Goal: Task Accomplishment & Management: Use online tool/utility

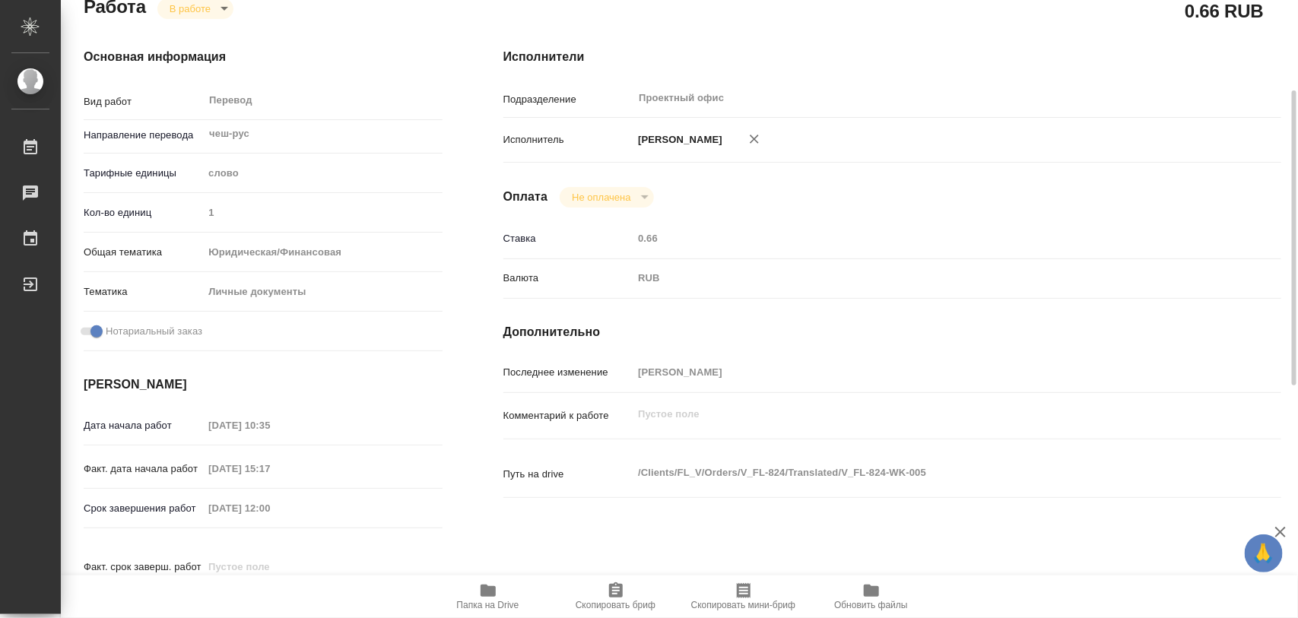
scroll to position [380, 0]
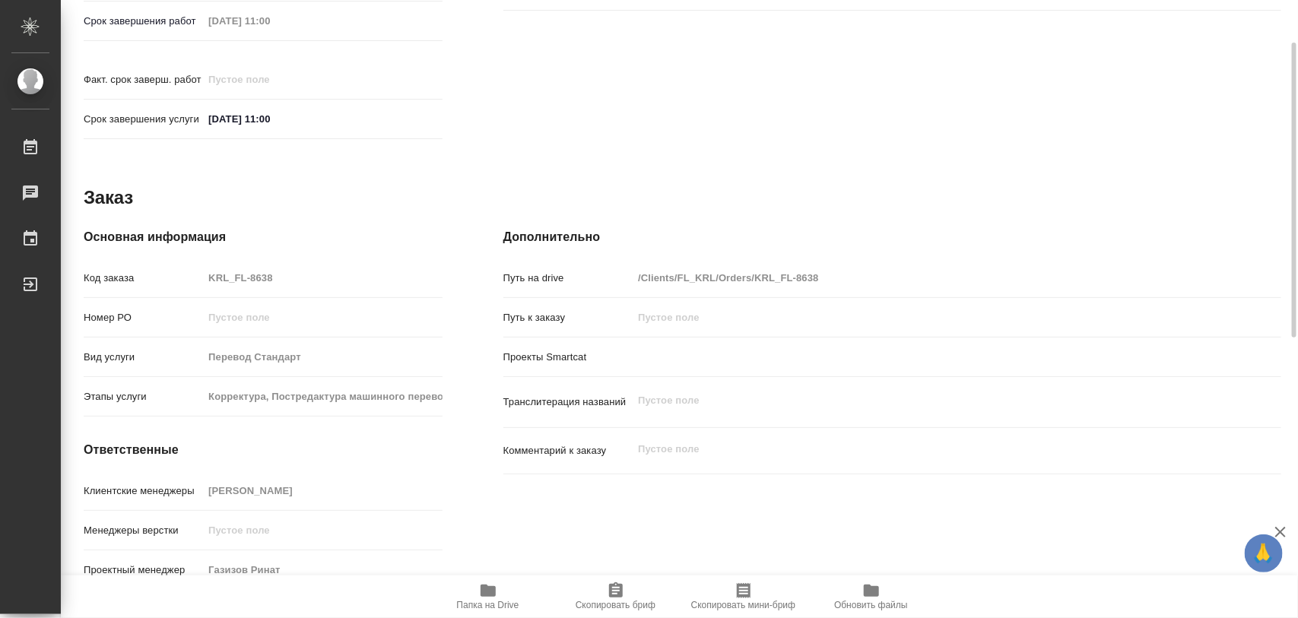
scroll to position [392, 0]
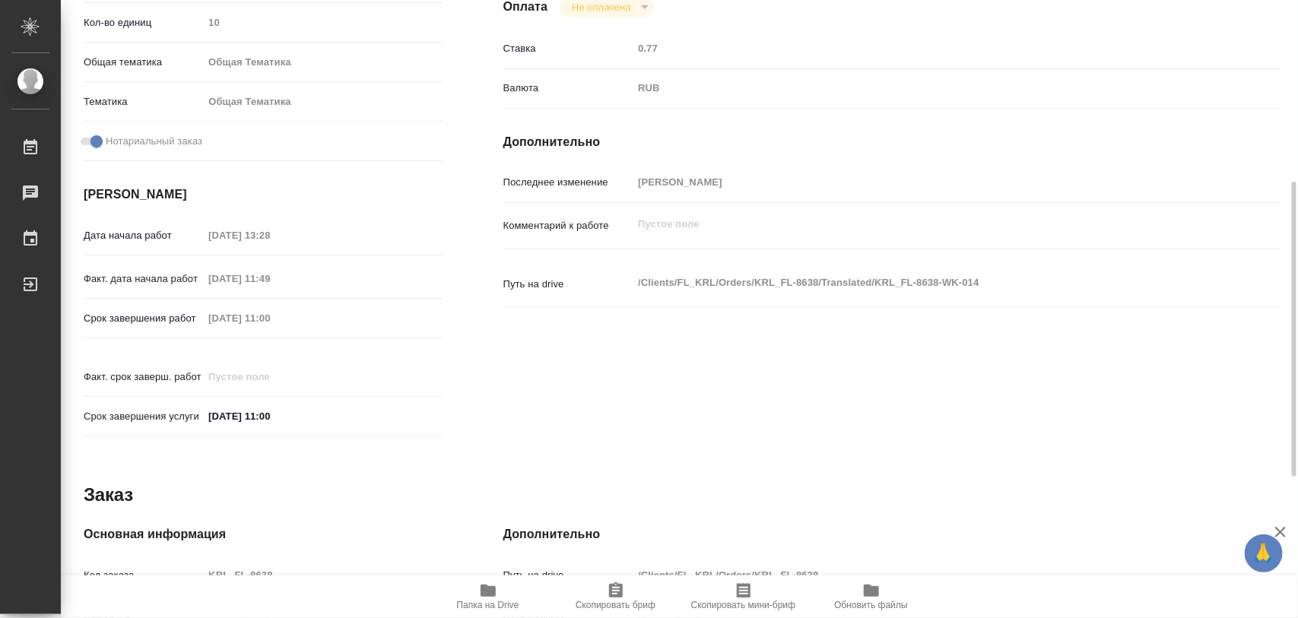
scroll to position [678, 0]
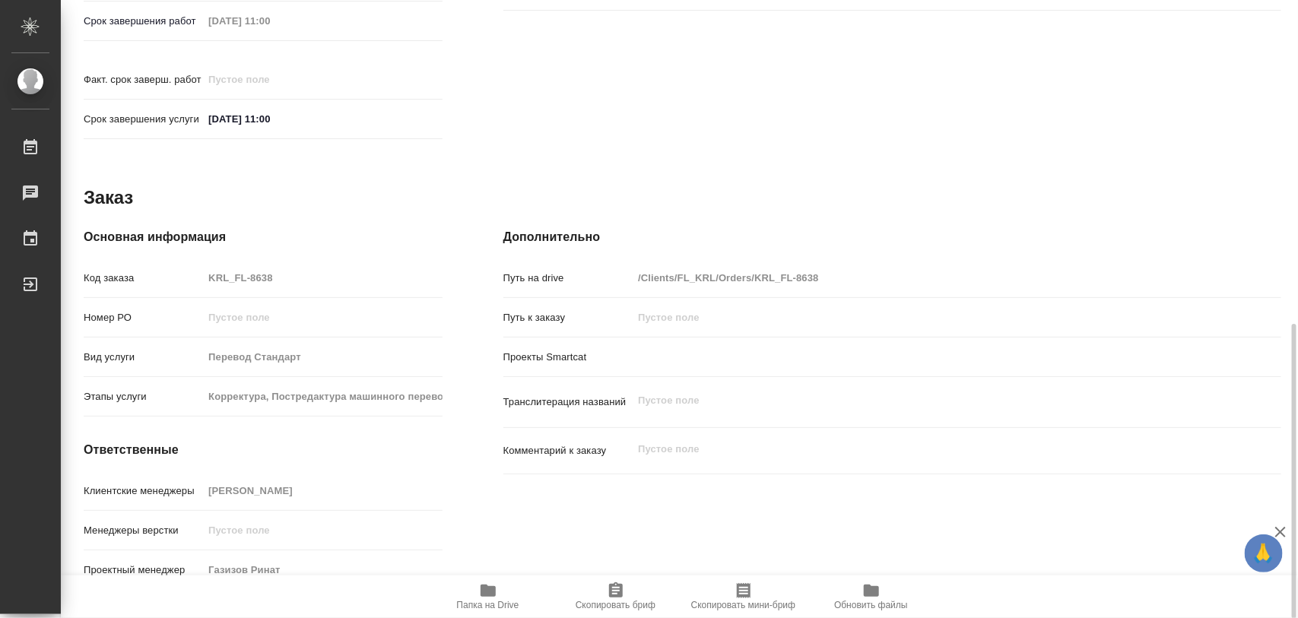
click at [297, 496] on div "Клиентские менеджеры [PERSON_NAME]" at bounding box center [263, 498] width 359 height 40
click at [620, 589] on icon "button" at bounding box center [616, 589] width 14 height 15
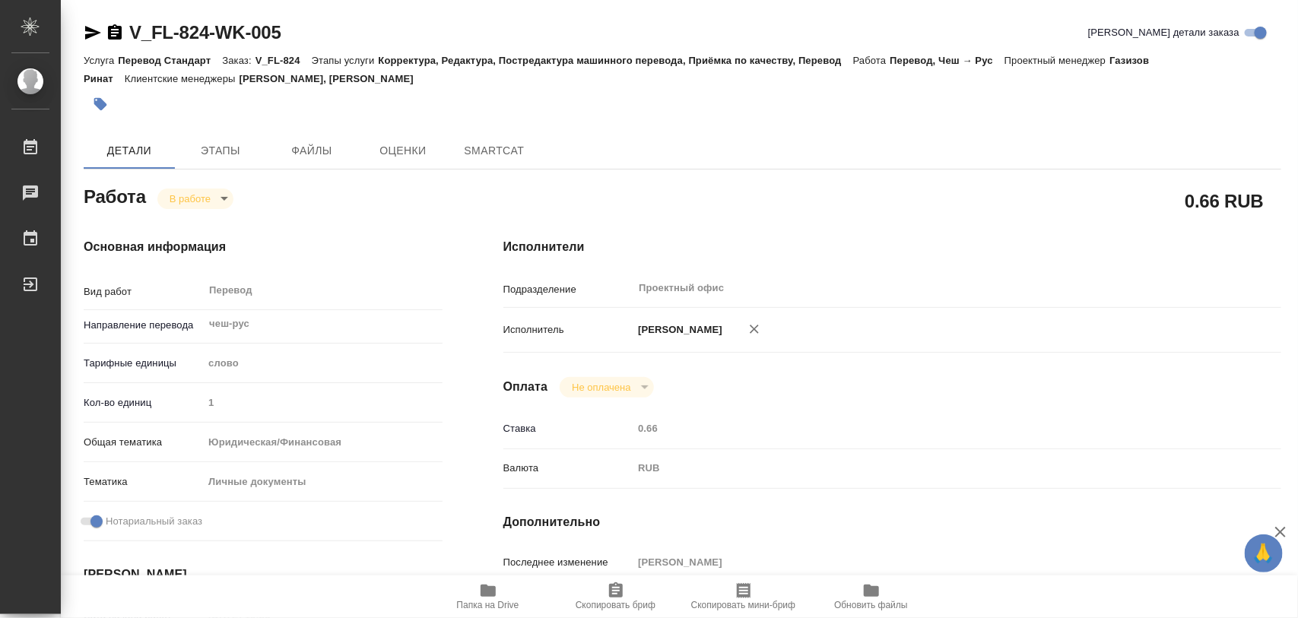
type textarea "x"
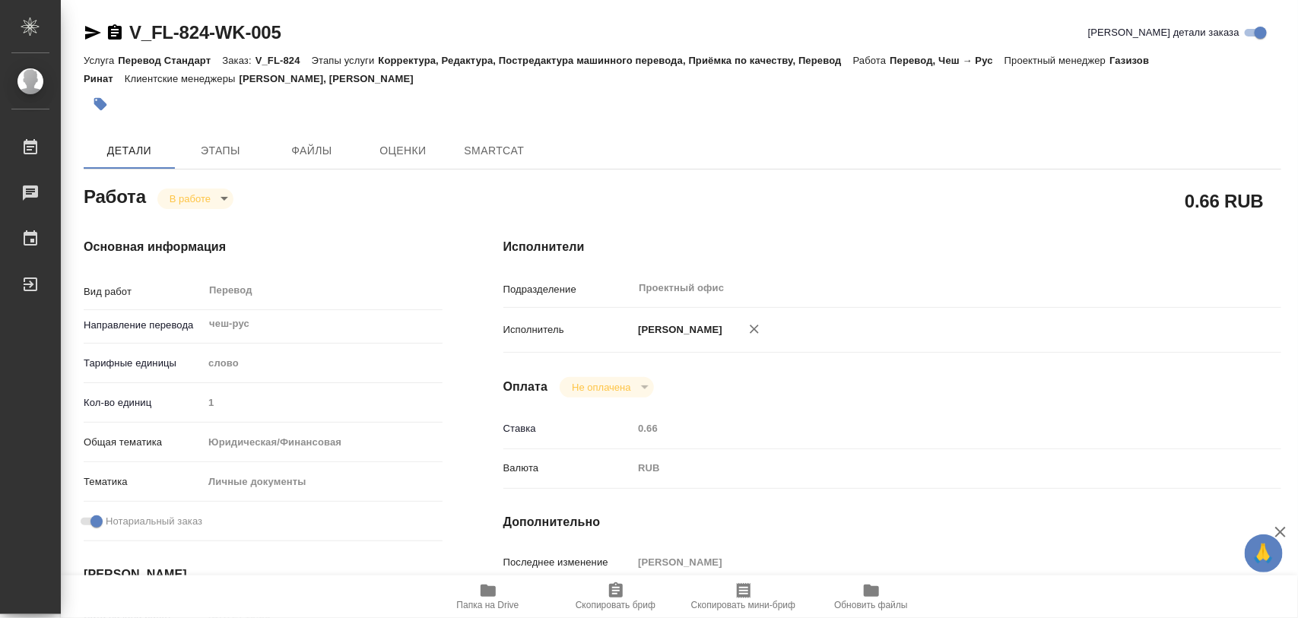
type textarea "x"
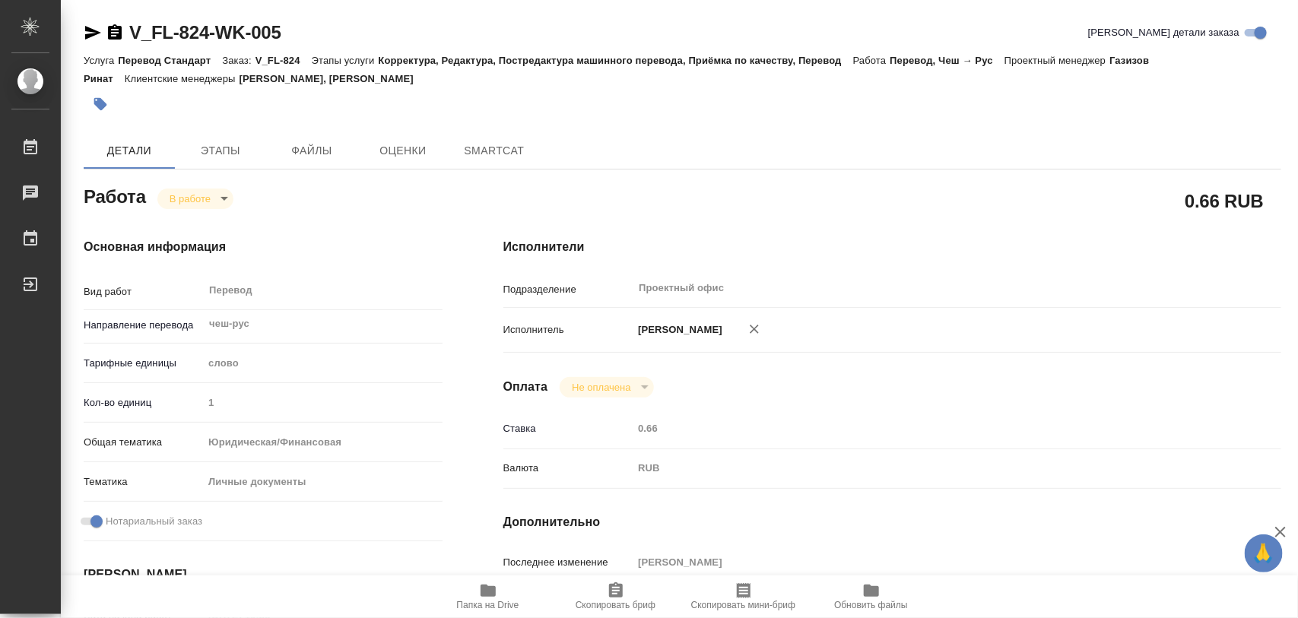
type textarea "x"
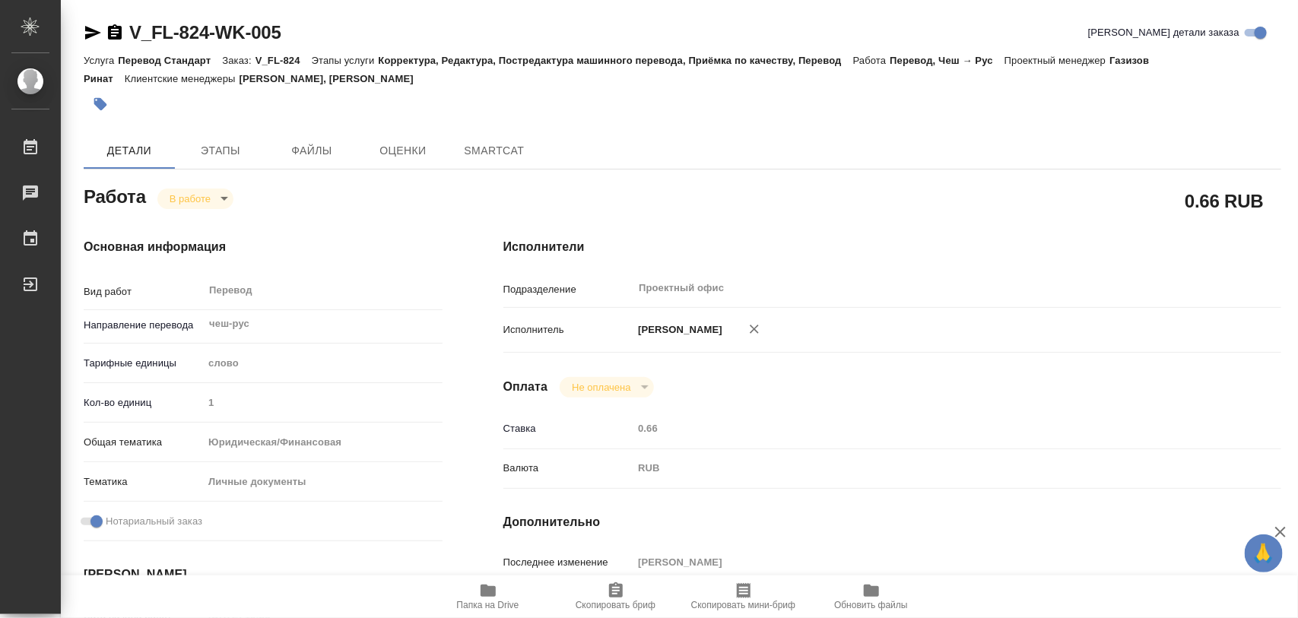
type textarea "x"
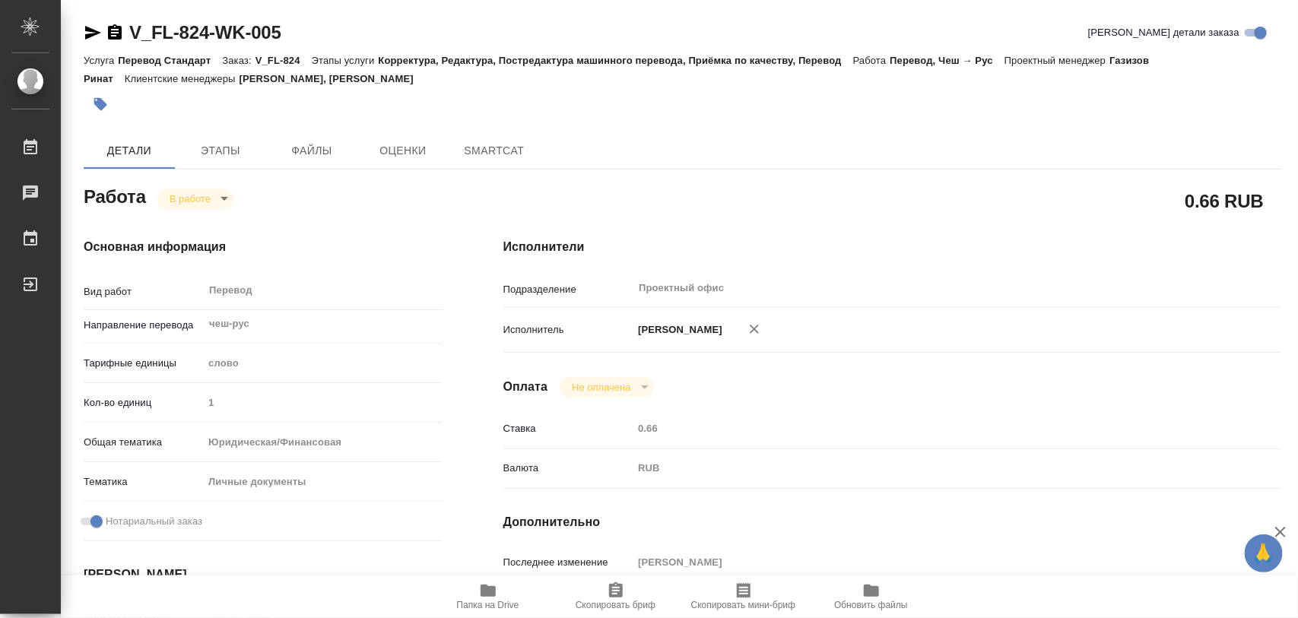
type textarea "x"
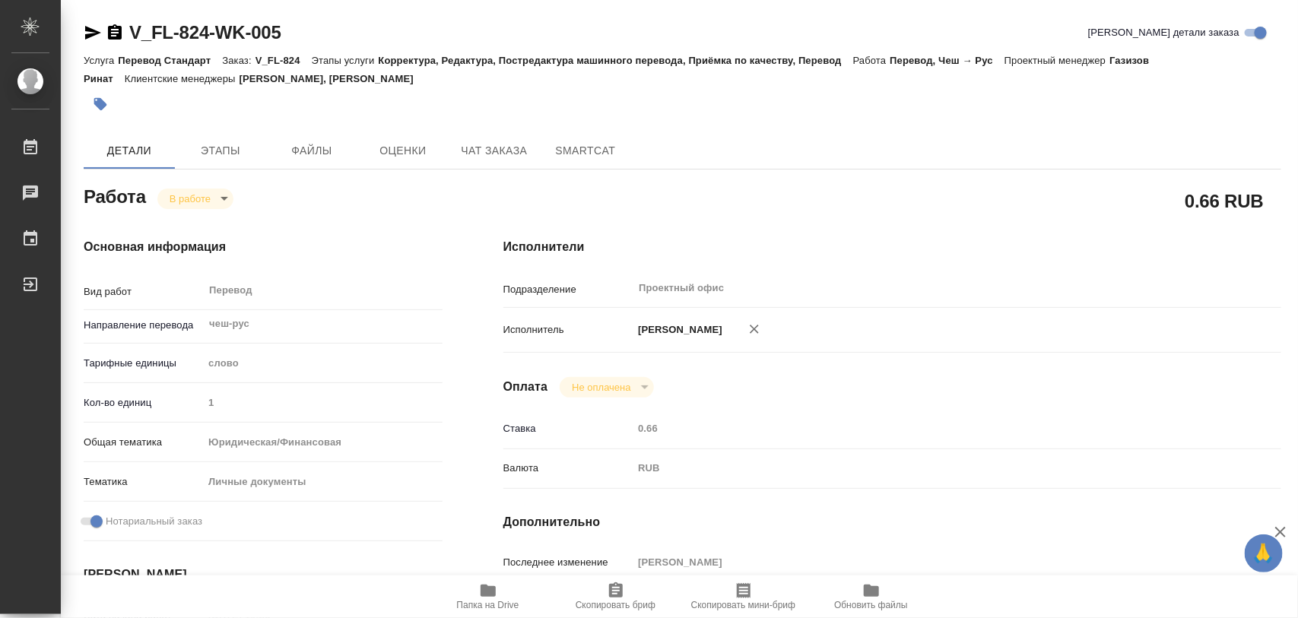
type textarea "x"
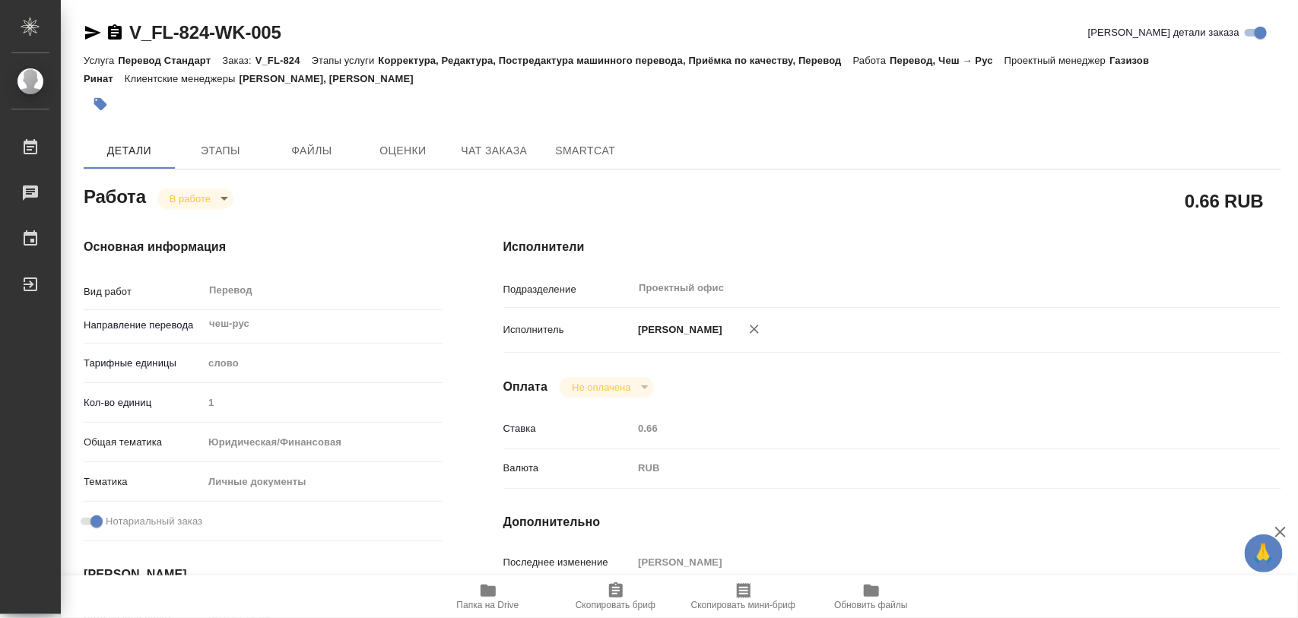
type textarea "x"
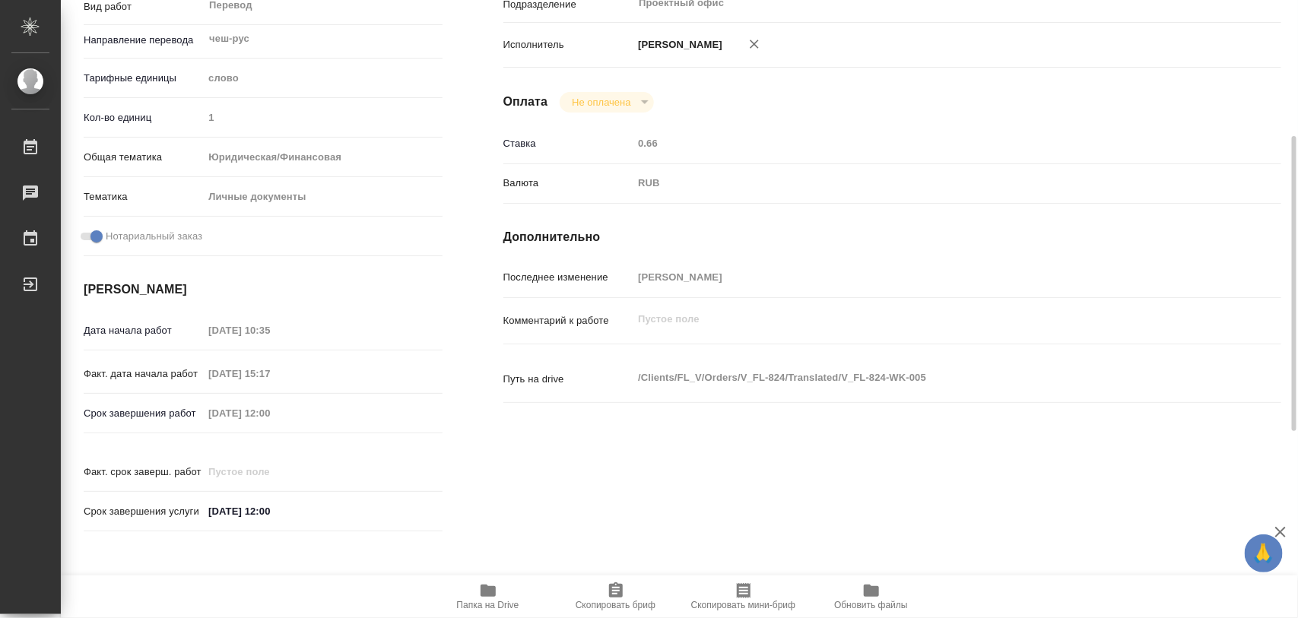
scroll to position [678, 0]
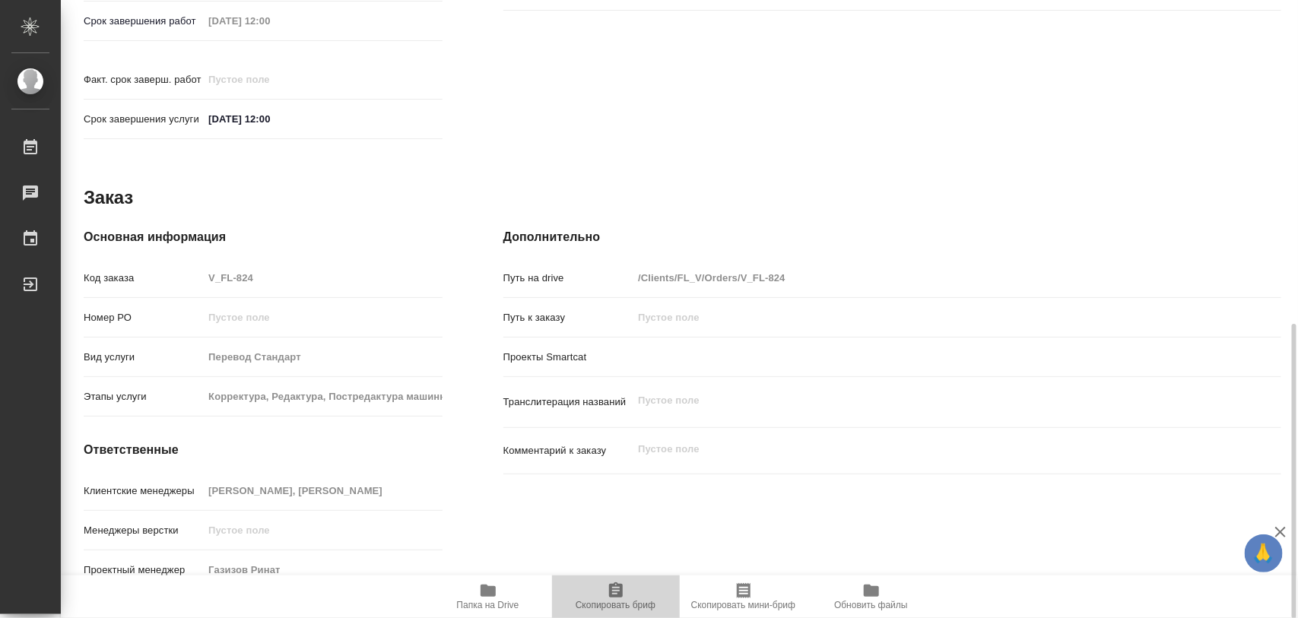
click at [617, 592] on icon "button" at bounding box center [616, 591] width 18 height 18
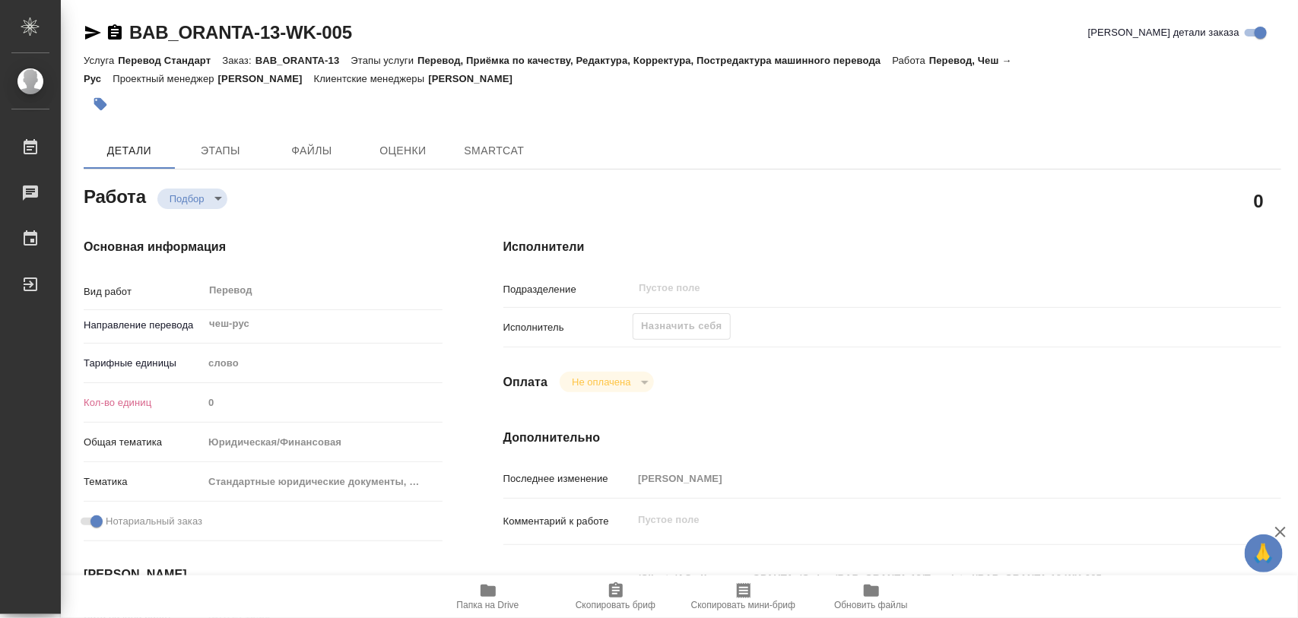
type textarea "x"
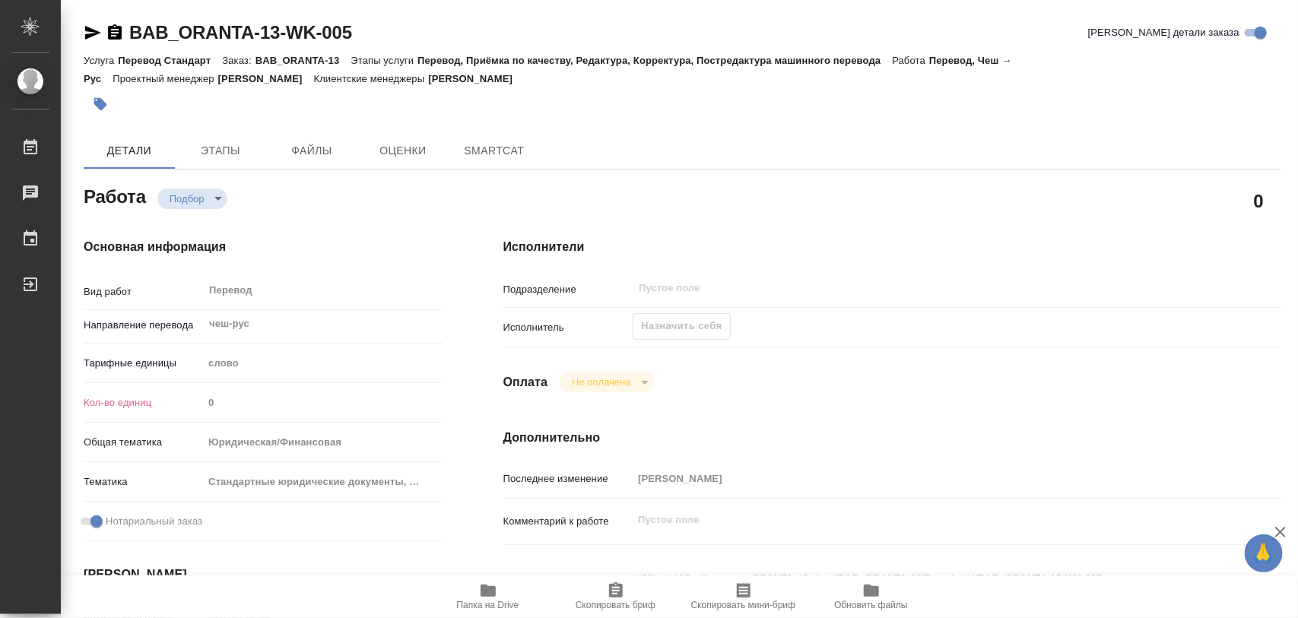
type textarea "x"
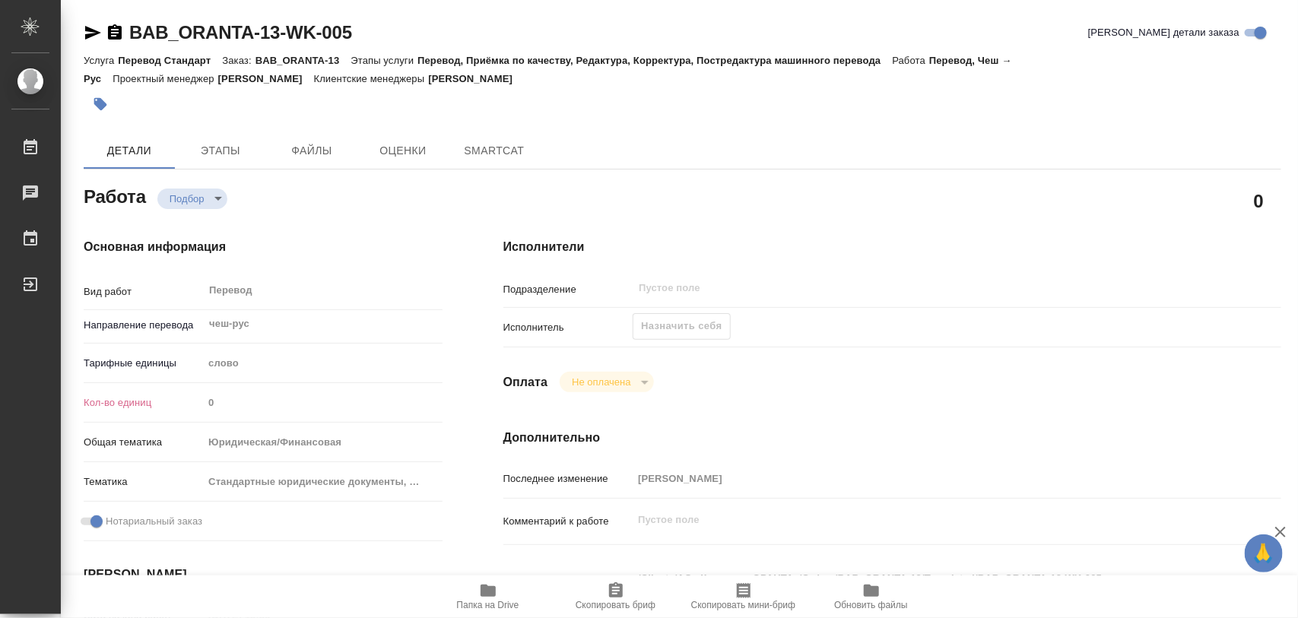
type textarea "x"
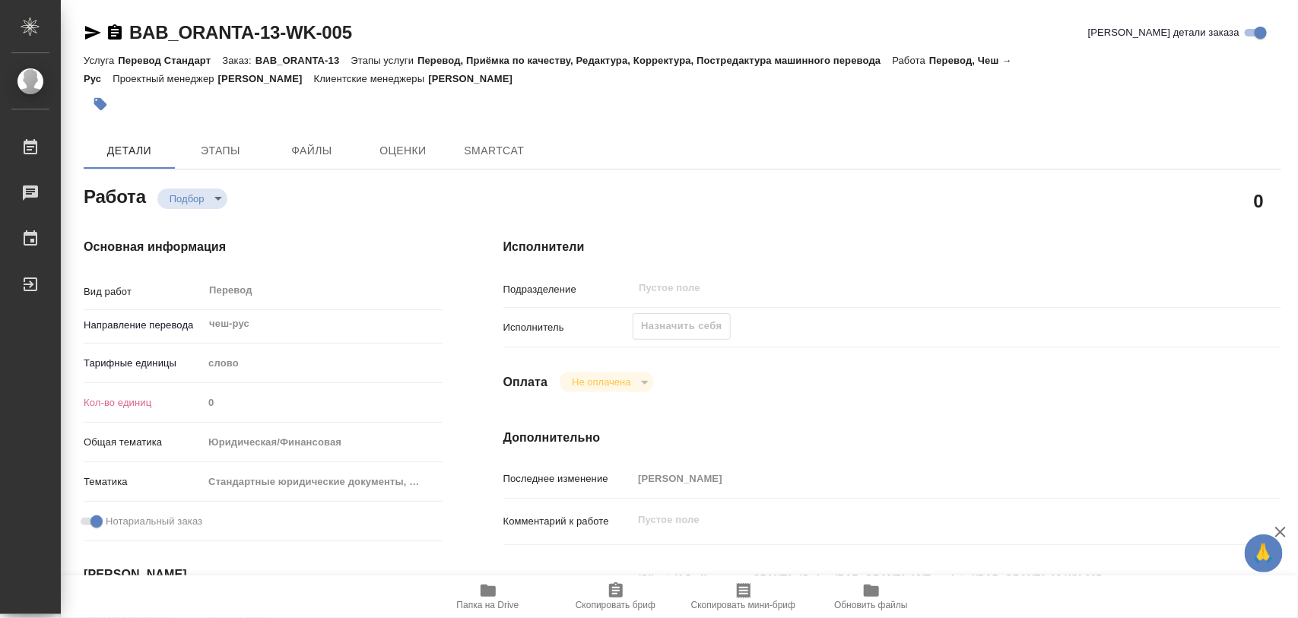
type textarea "x"
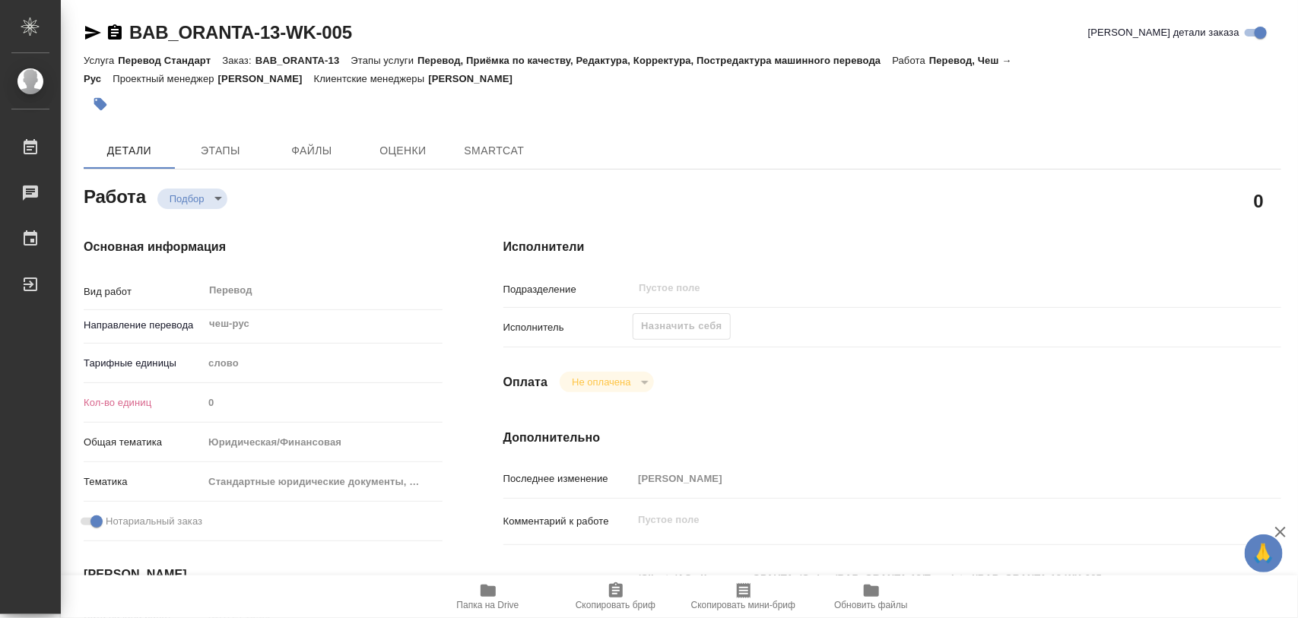
type textarea "x"
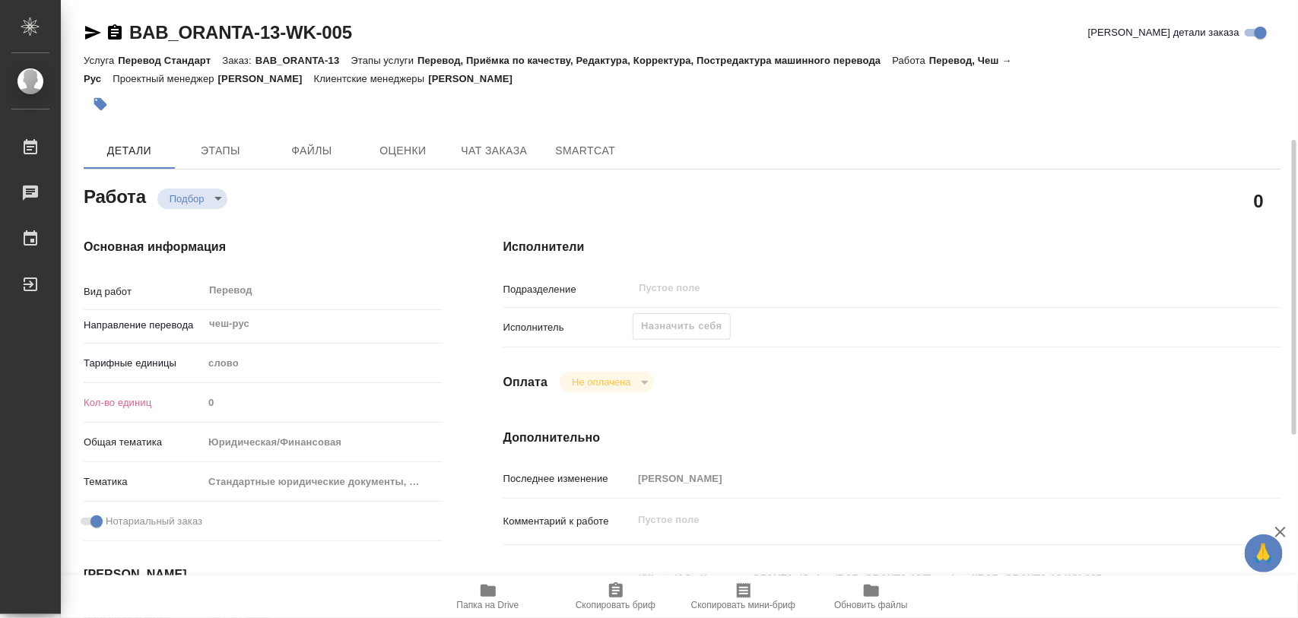
scroll to position [285, 0]
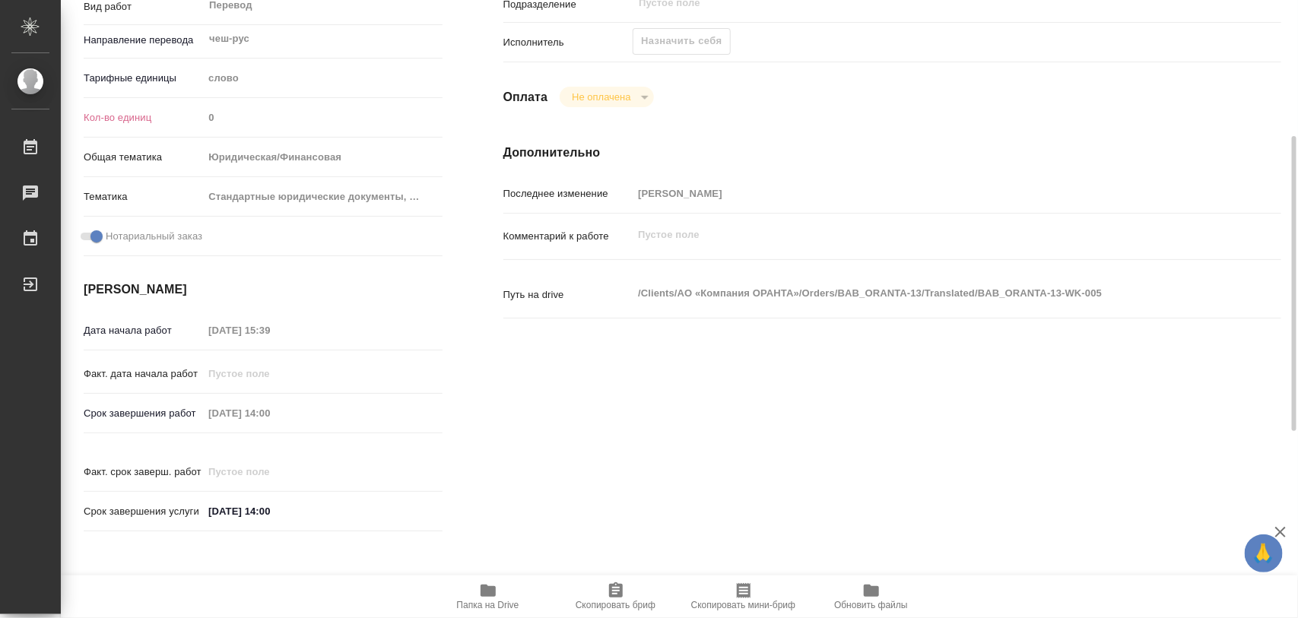
type textarea "x"
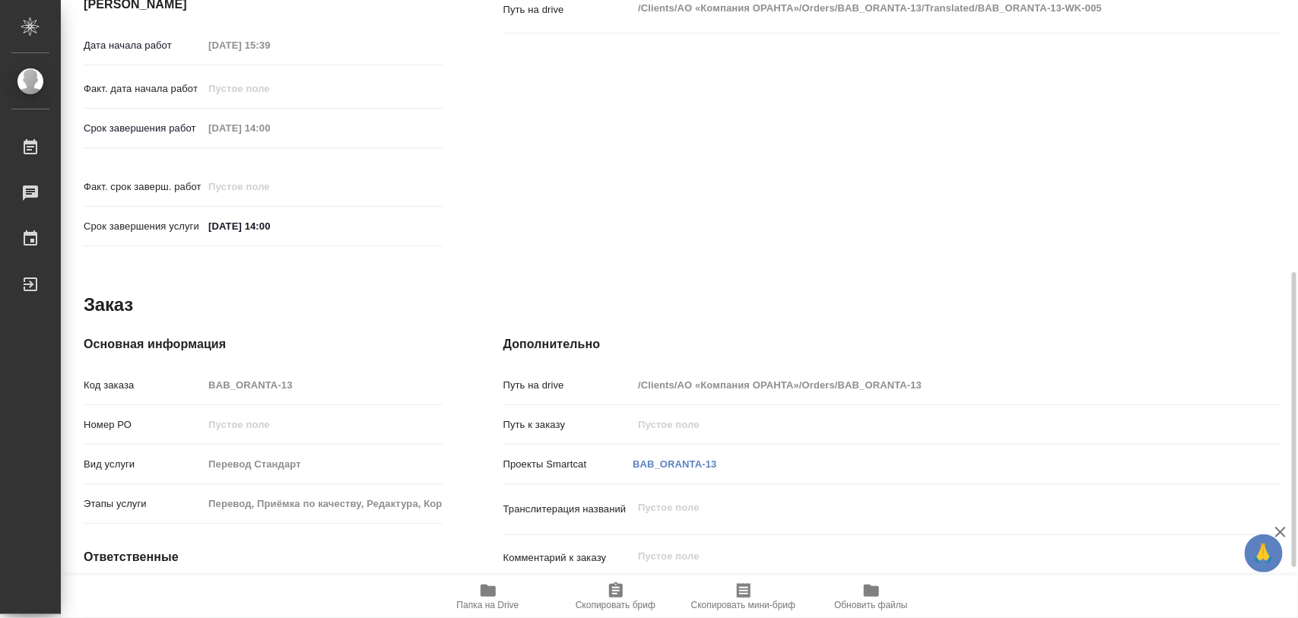
type textarea "x"
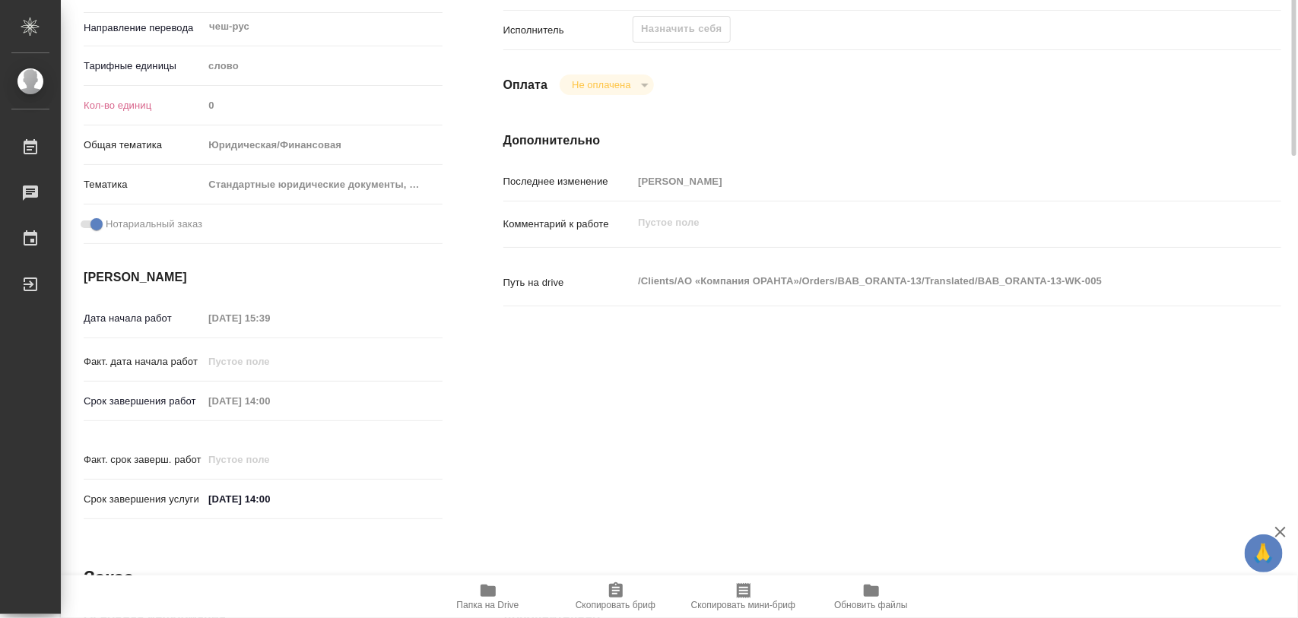
scroll to position [0, 0]
